Goal: Transaction & Acquisition: Obtain resource

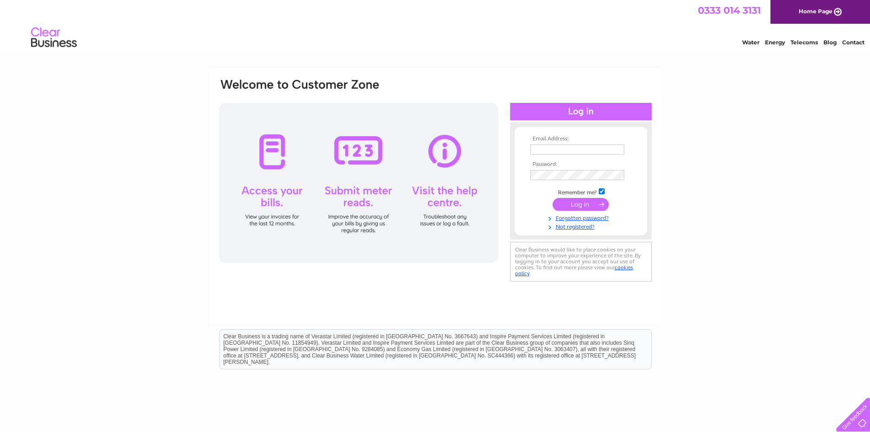
type input "[EMAIL_ADDRESS][DOMAIN_NAME]"
click at [571, 201] on input "submit" at bounding box center [581, 204] width 56 height 13
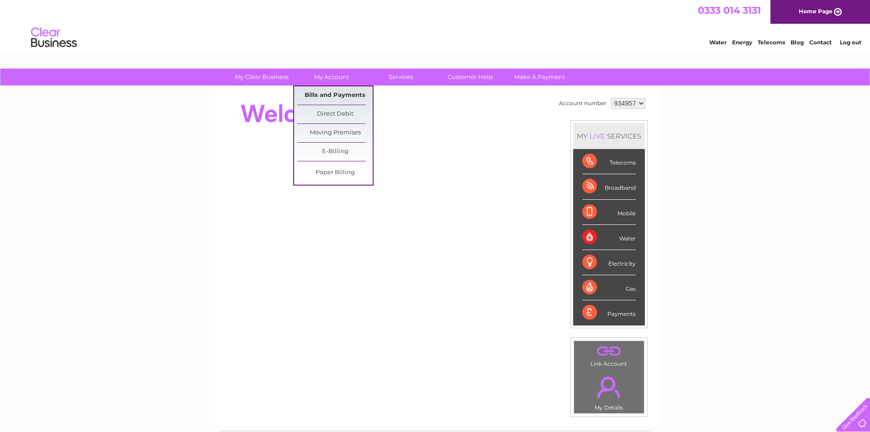
click at [336, 93] on link "Bills and Payments" at bounding box center [334, 95] width 75 height 18
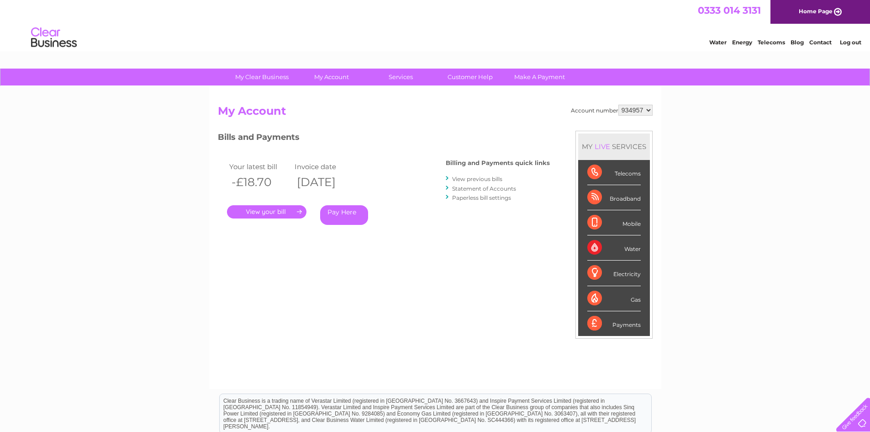
click at [282, 211] on link "." at bounding box center [266, 211] width 79 height 13
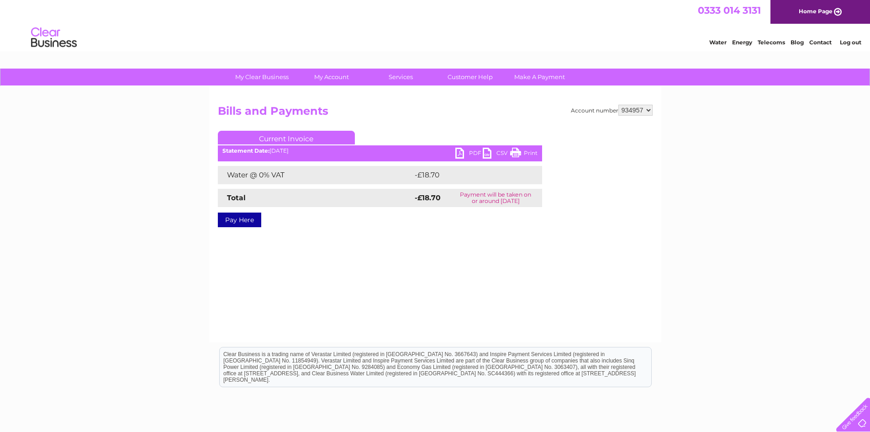
click at [463, 153] on link "PDF" at bounding box center [468, 154] width 27 height 13
